Goal: Communication & Community: Connect with others

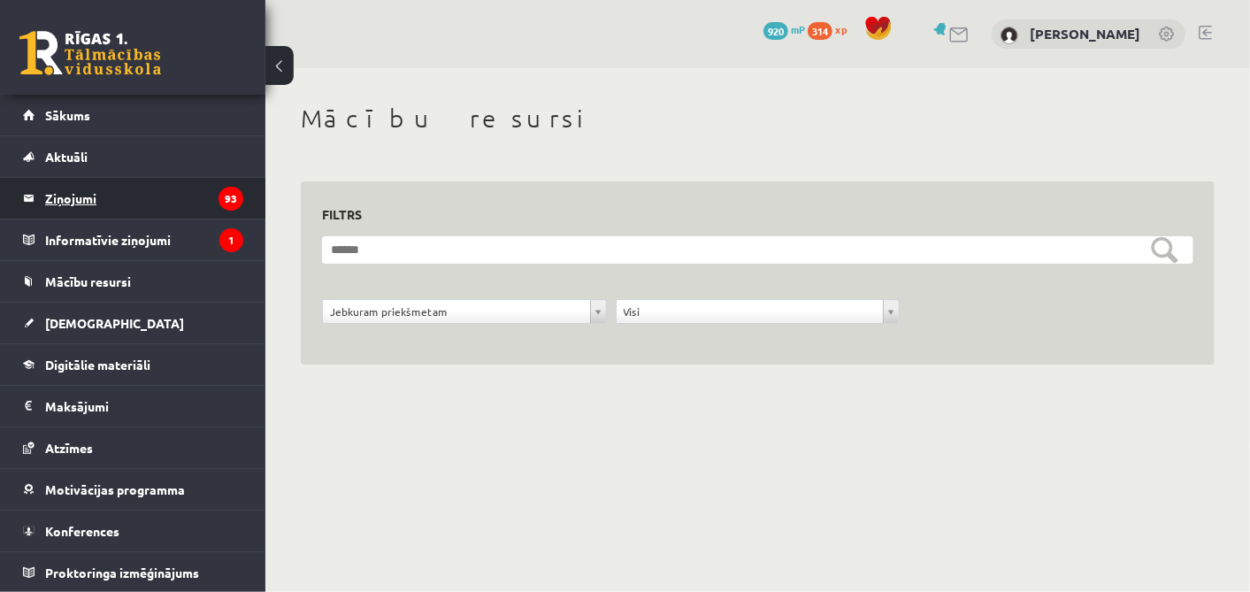
click at [90, 199] on legend "Ziņojumi 93" at bounding box center [144, 198] width 198 height 41
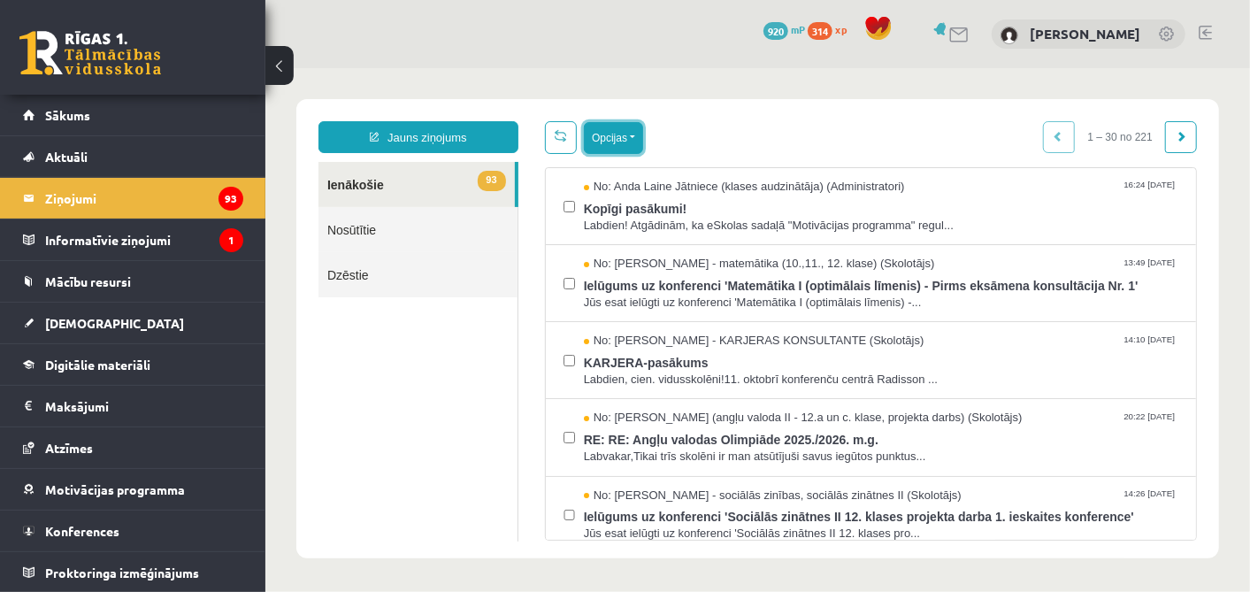
click at [601, 138] on button "Opcijas" at bounding box center [612, 137] width 59 height 32
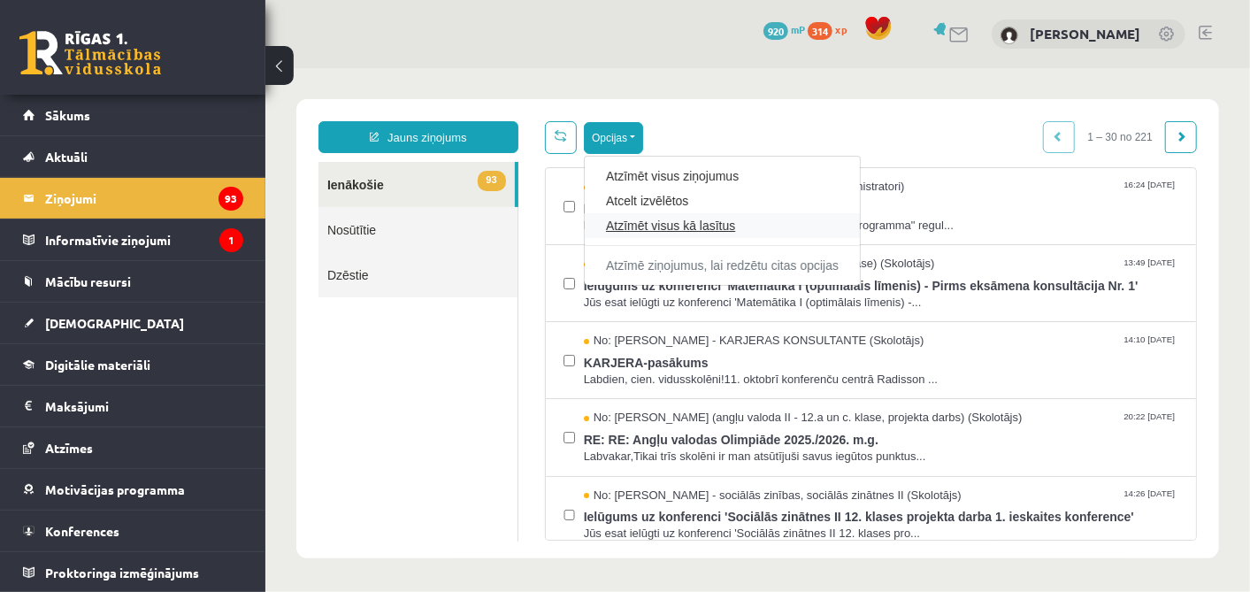
click at [651, 219] on link "Atzīmēt visus kā lasītus" at bounding box center [721, 225] width 233 height 18
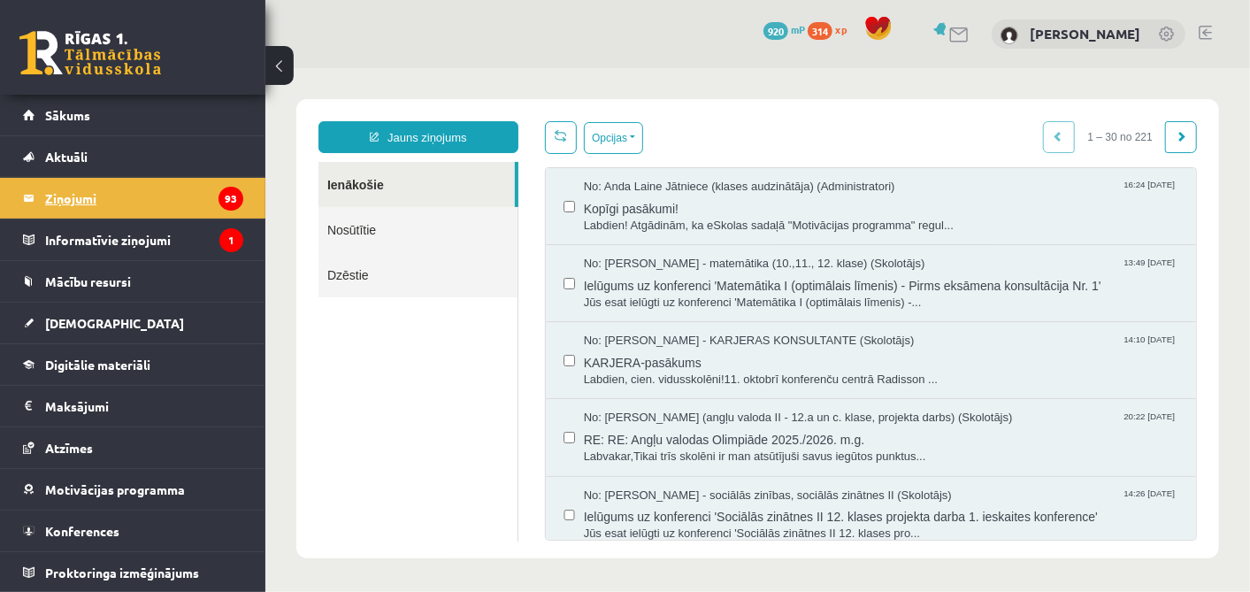
click at [150, 180] on legend "Ziņojumi 93" at bounding box center [144, 198] width 198 height 41
click at [565, 130] on link at bounding box center [560, 136] width 32 height 33
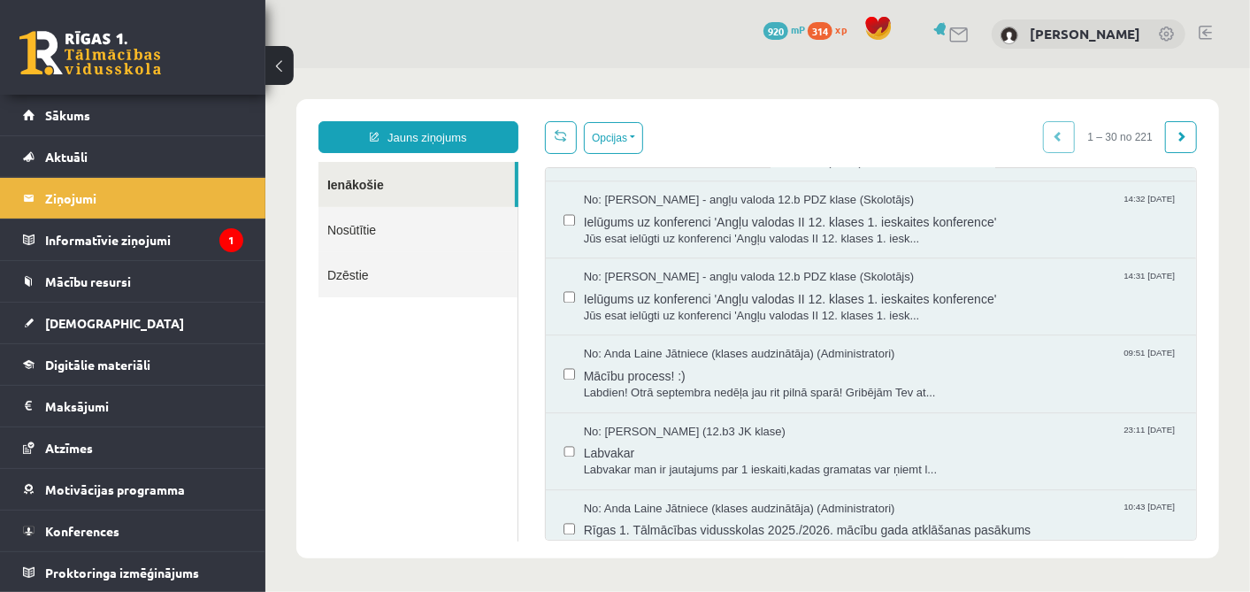
scroll to position [1950, 0]
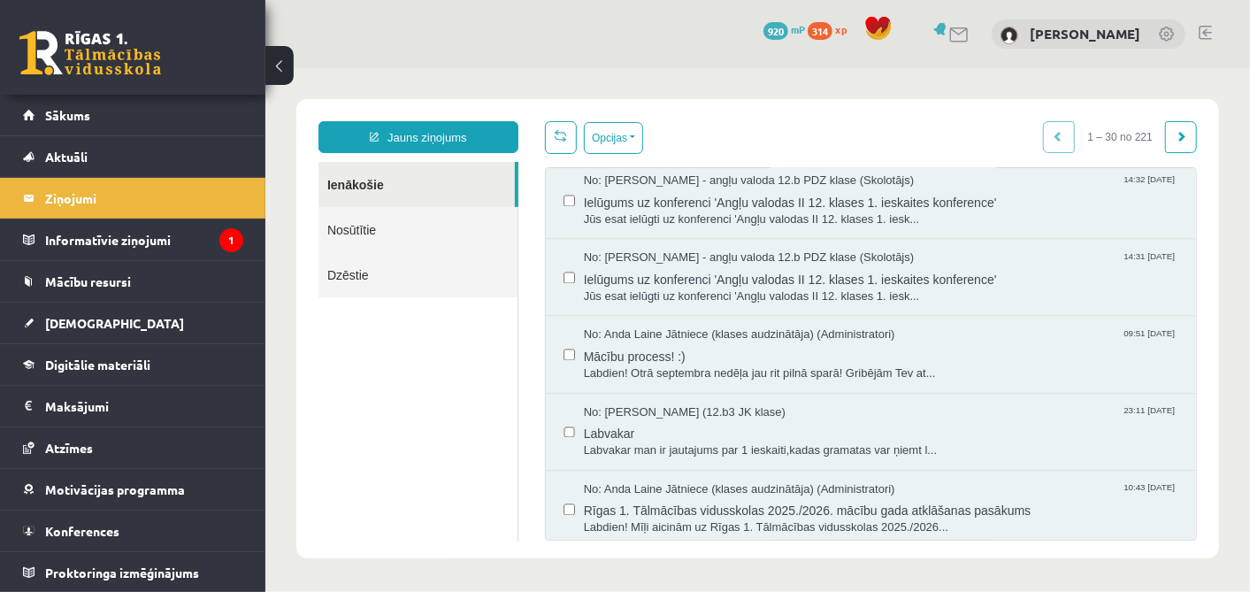
click at [968, 35] on link at bounding box center [959, 34] width 21 height 15
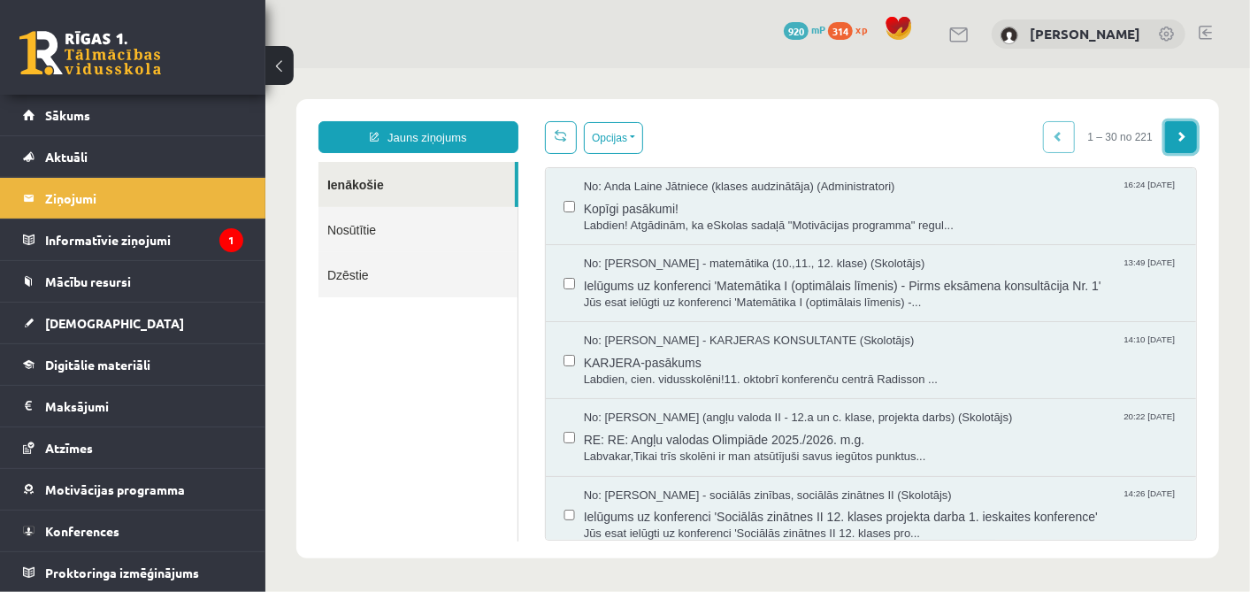
click at [1175, 141] on span at bounding box center [1180, 135] width 11 height 11
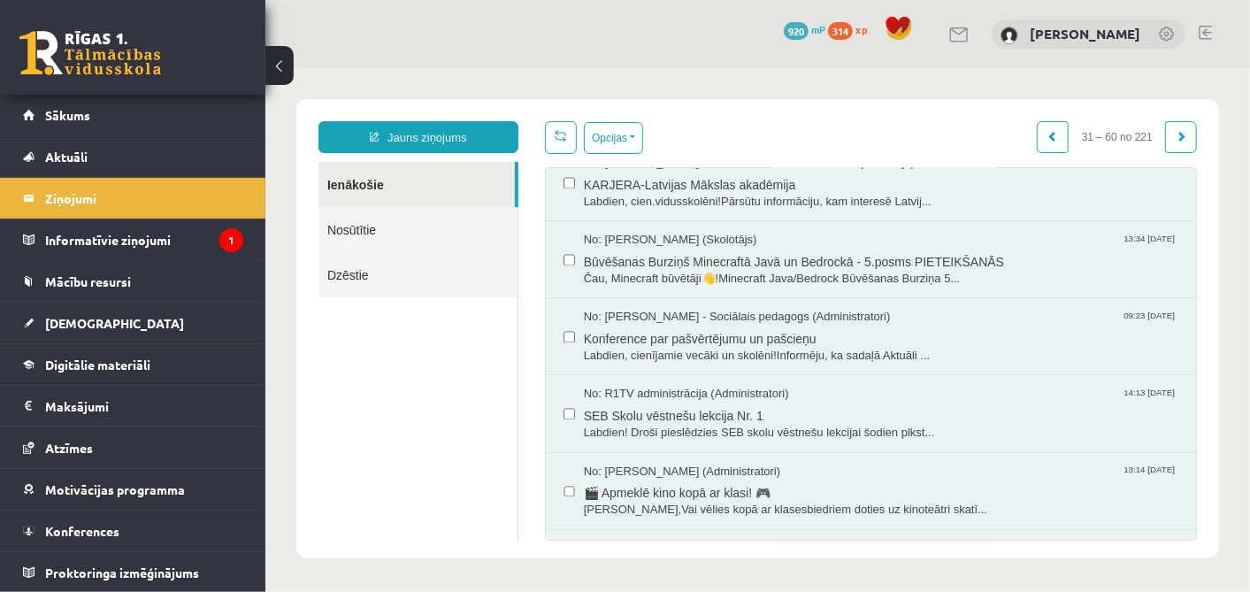
scroll to position [1985, 0]
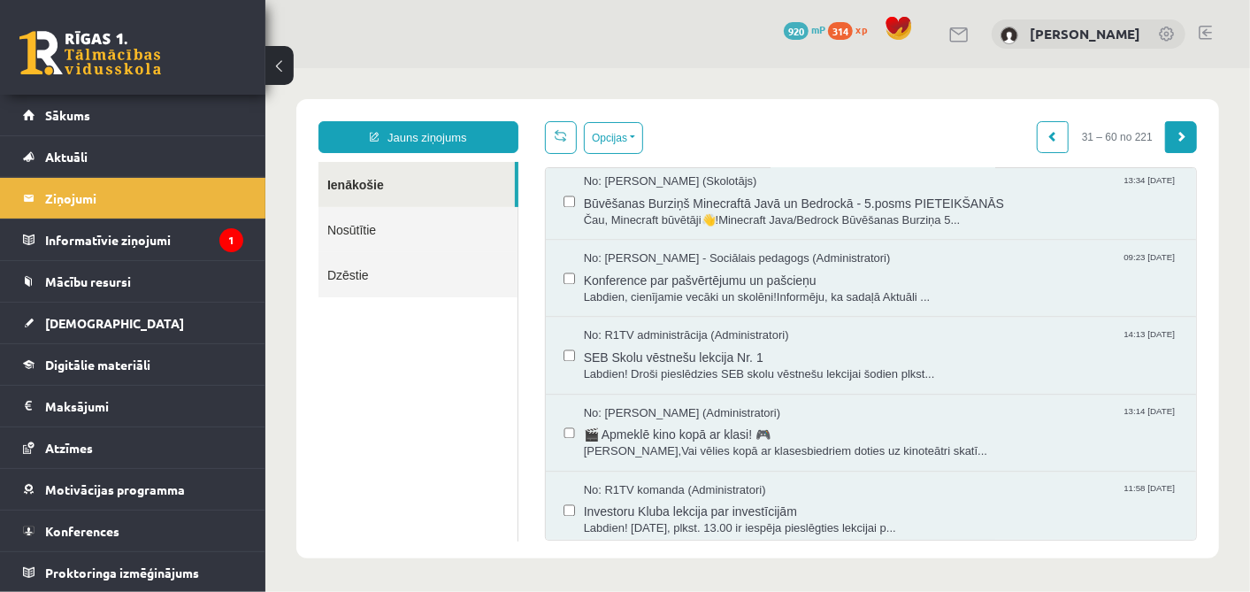
click at [1175, 141] on span at bounding box center [1180, 135] width 11 height 11
click at [1171, 128] on link at bounding box center [1180, 136] width 32 height 32
click at [1175, 124] on link at bounding box center [1180, 136] width 32 height 32
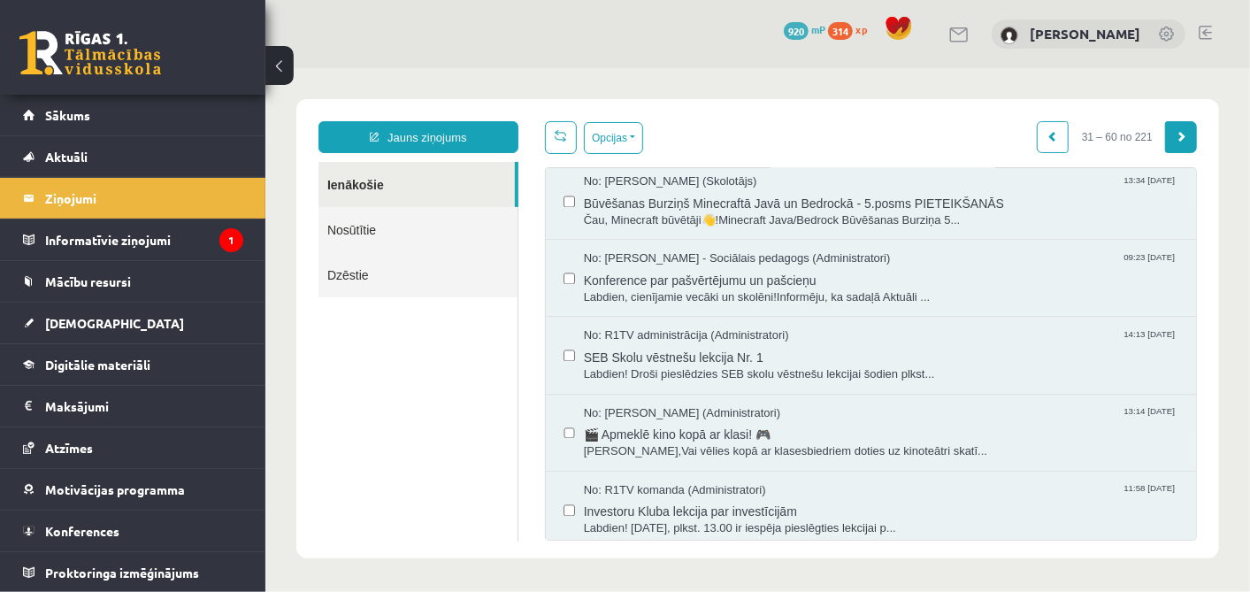
click at [1175, 124] on link at bounding box center [1180, 136] width 32 height 32
click at [1173, 127] on link at bounding box center [1180, 136] width 32 height 32
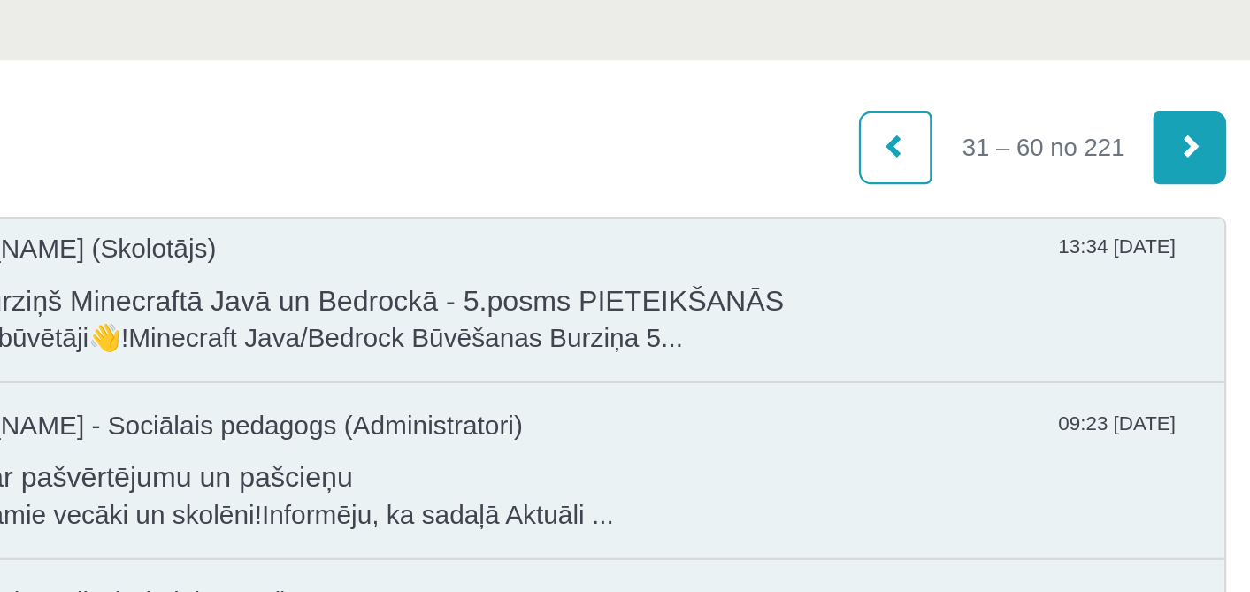
click at [0, 50] on link at bounding box center [4, 59] width 32 height 32
click at [0, 63] on link at bounding box center [4, 59] width 32 height 32
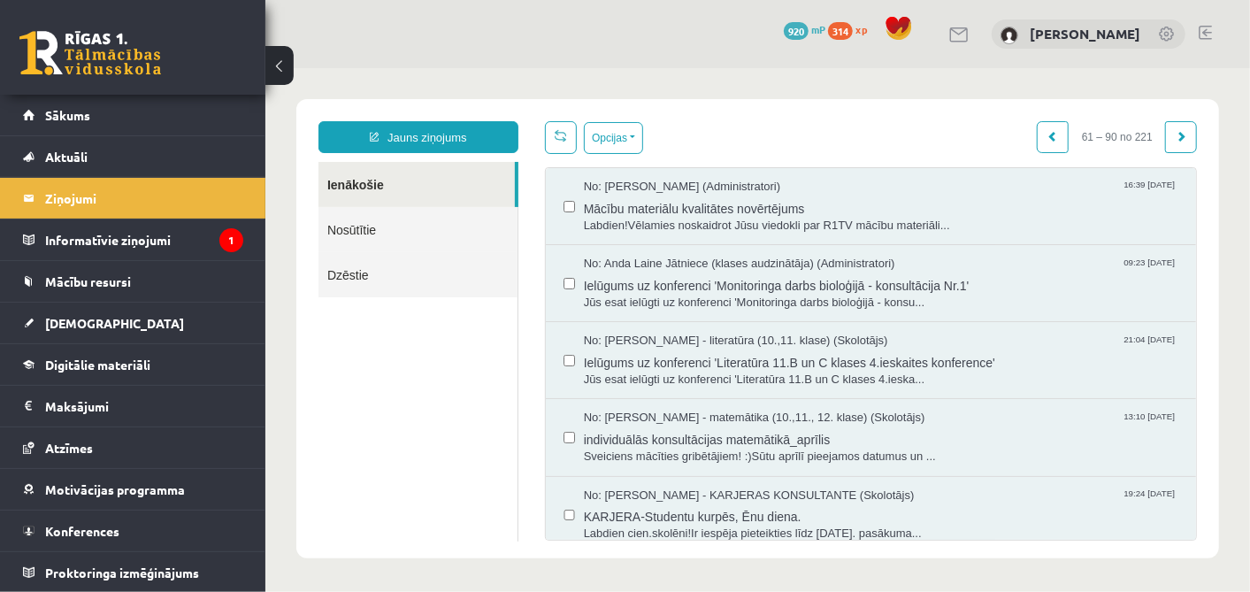
scroll to position [0, 0]
click at [1164, 142] on link at bounding box center [1180, 136] width 32 height 32
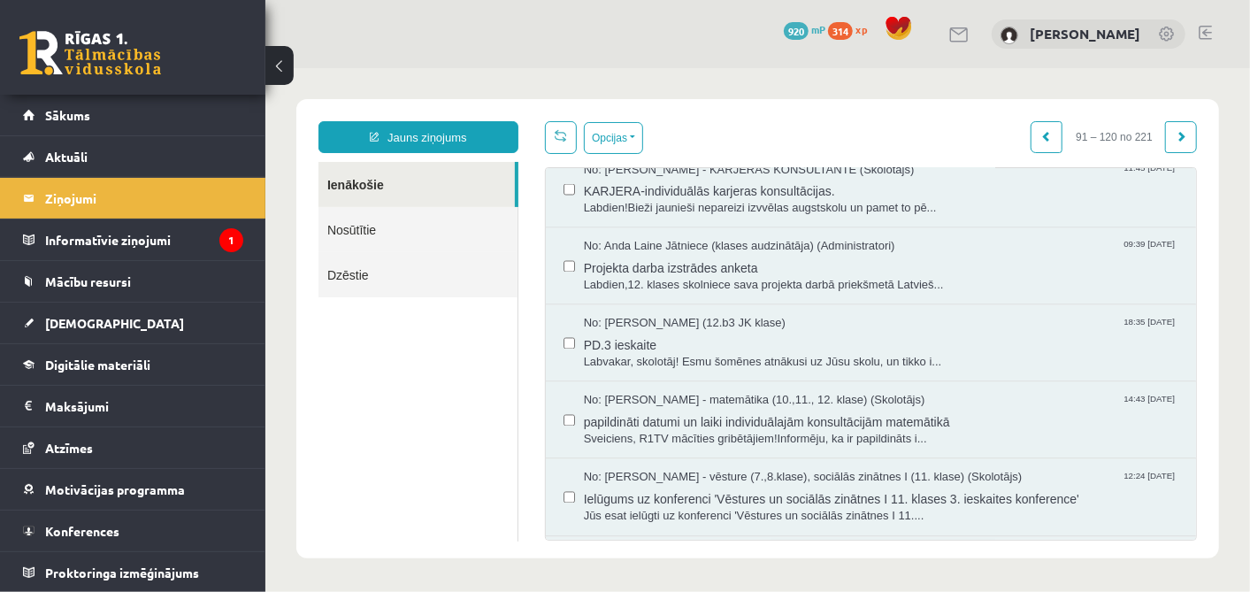
scroll to position [1967, 0]
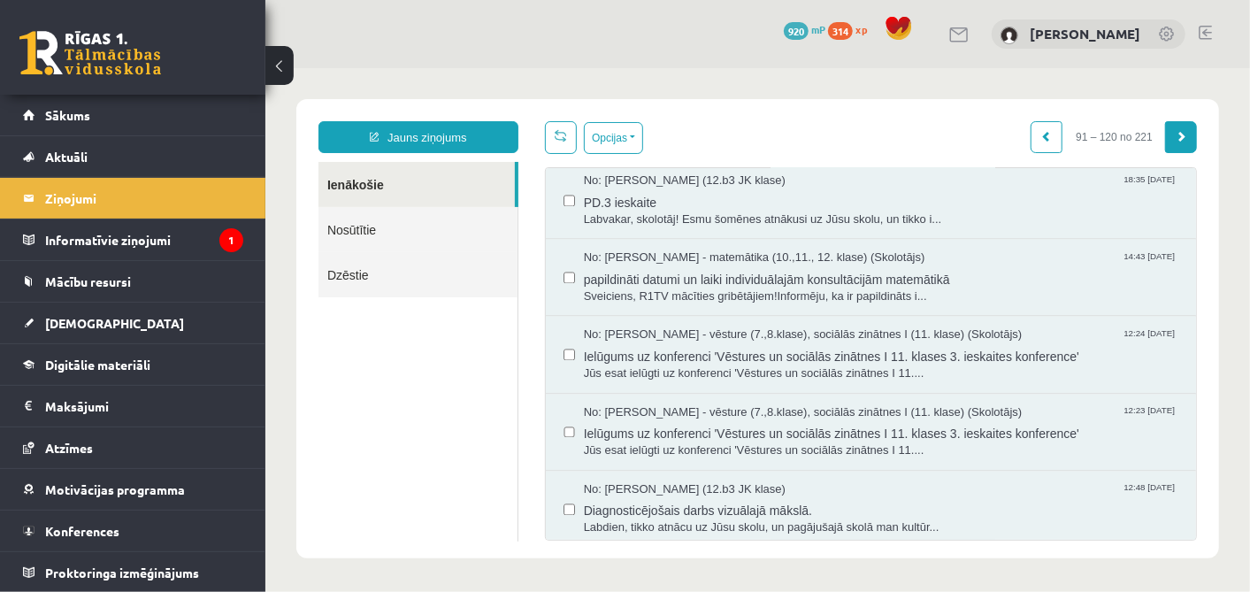
click at [1175, 135] on span at bounding box center [1180, 135] width 11 height 11
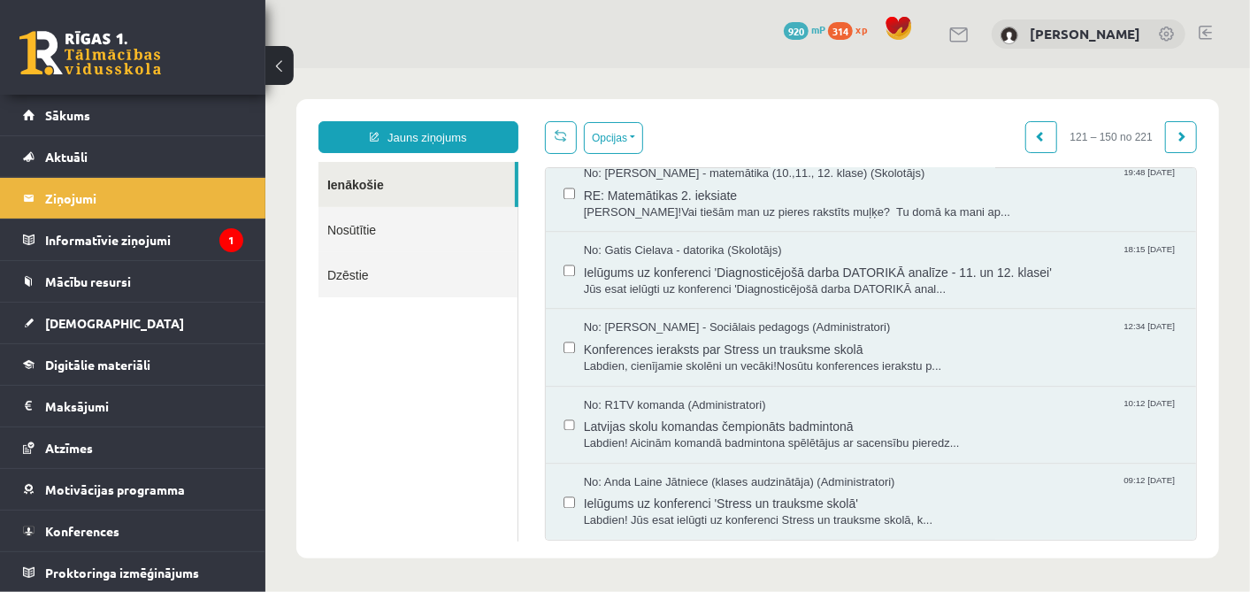
scroll to position [0, 0]
click at [1175, 140] on span at bounding box center [1180, 135] width 11 height 11
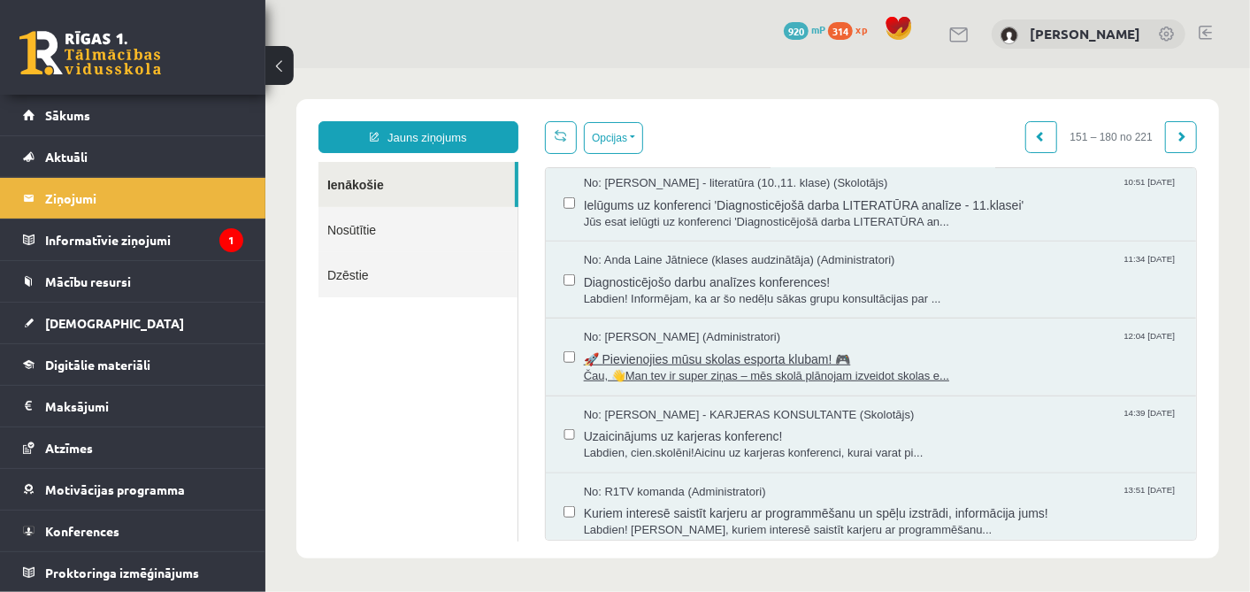
scroll to position [717, 0]
click at [797, 359] on span "🚀 Pievienojies mūsu skolas esporta klubam! 🎮" at bounding box center [880, 353] width 594 height 22
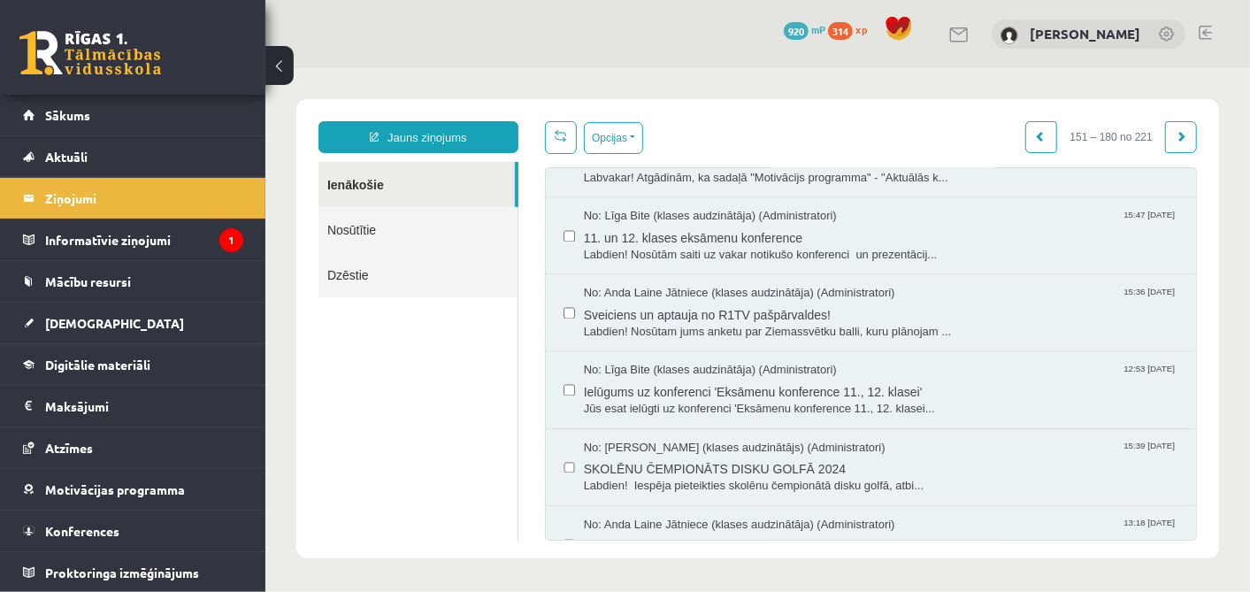
scroll to position [1985, 0]
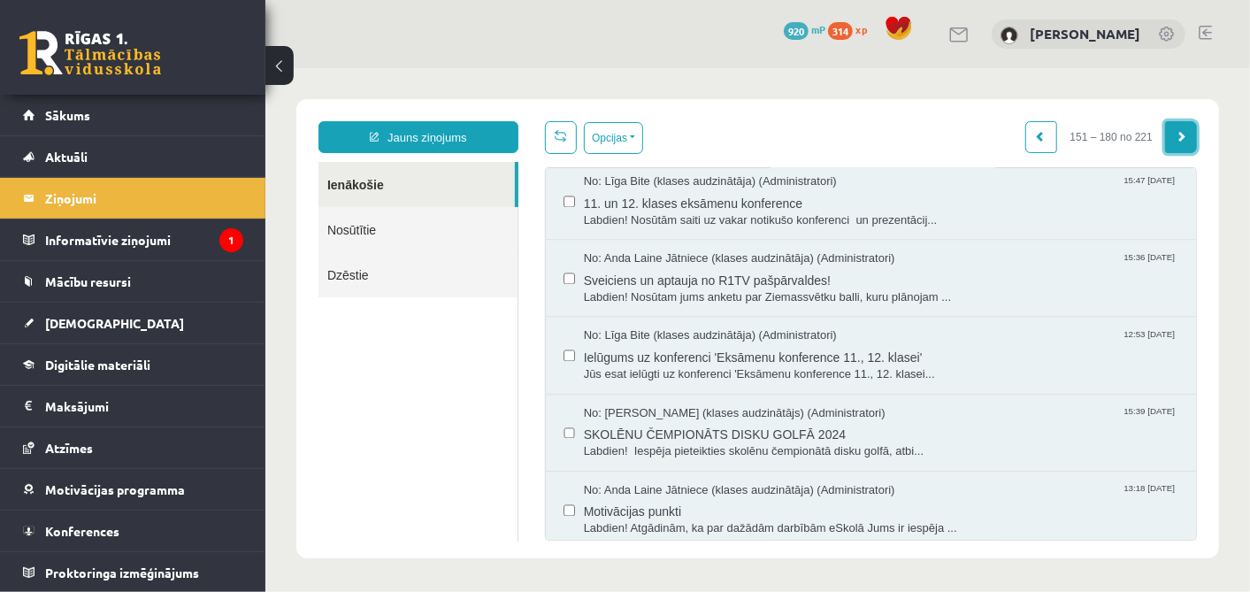
click at [1175, 130] on span at bounding box center [1180, 135] width 11 height 11
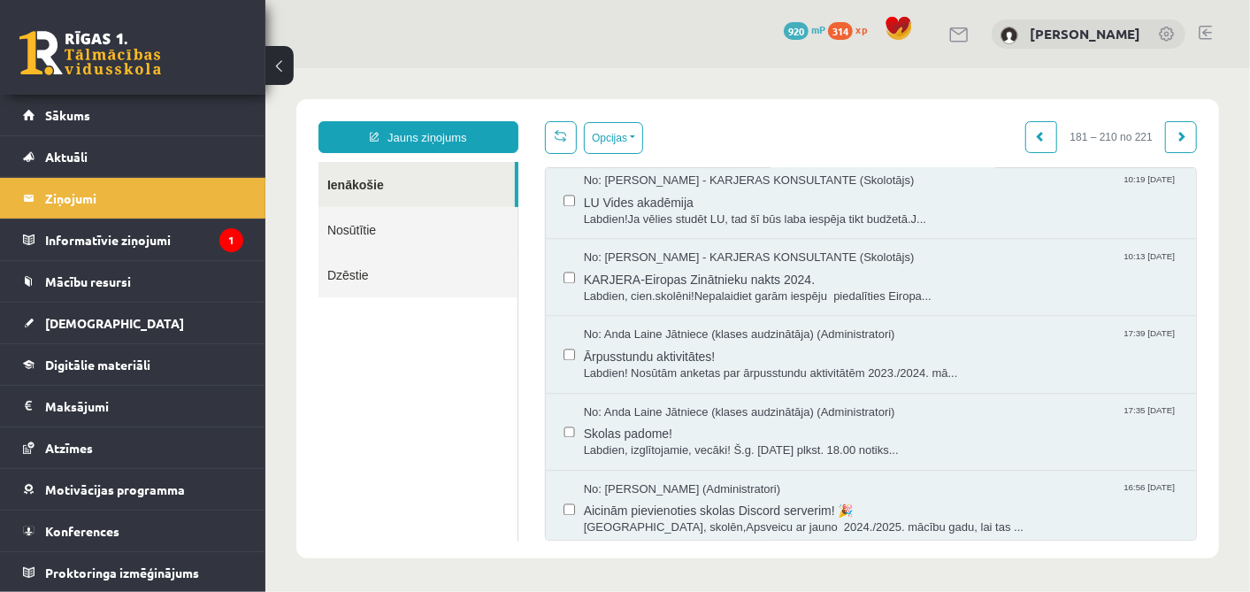
scroll to position [0, 0]
click at [820, 497] on span "Aicinām pievienoties skolas Discord serverim! 🎉" at bounding box center [880, 508] width 594 height 22
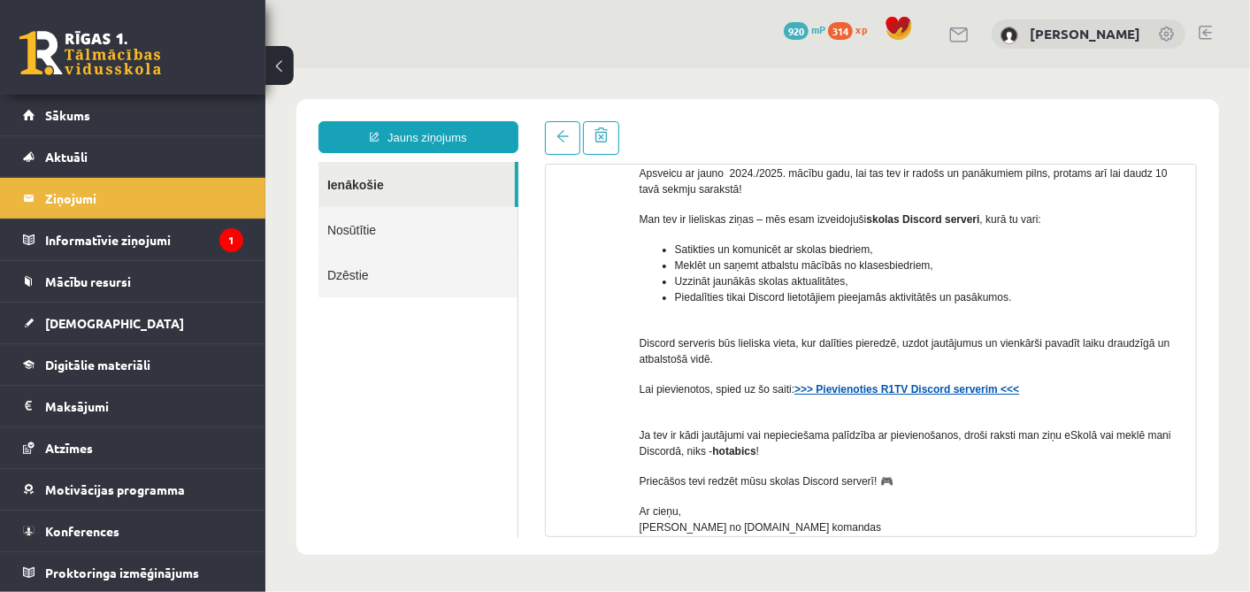
click at [864, 384] on strong ">>> Pievienoties R1TV Discord serverim <<<" at bounding box center [906, 388] width 225 height 12
